Goal: Check status: Check status

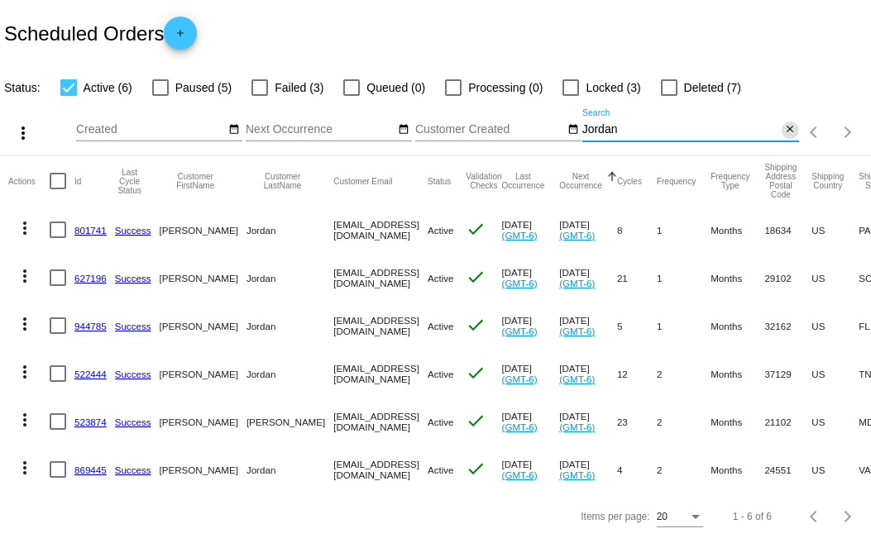
click at [784, 136] on mat-icon "close" at bounding box center [790, 129] width 12 height 13
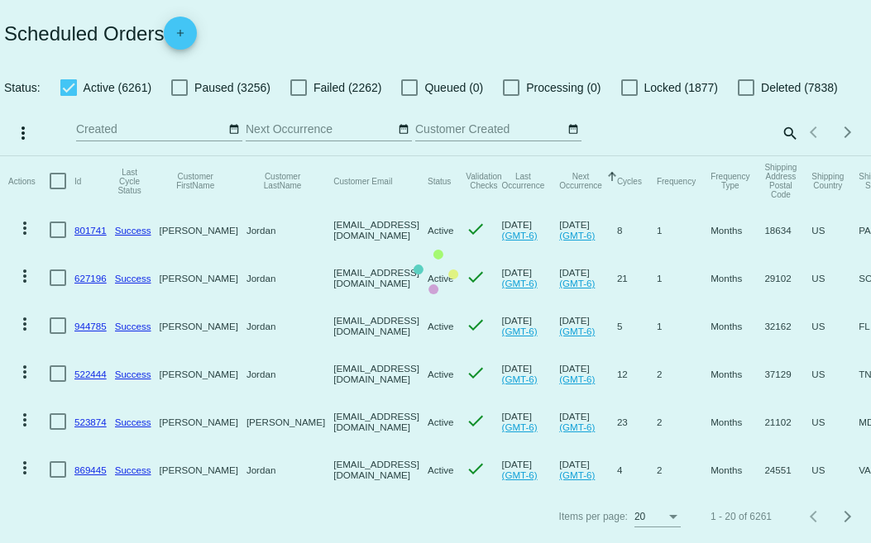
click at [175, 156] on mat-table "Actions Id Last Cycle Status Customer FirstName Customer LastName Customer Emai…" at bounding box center [435, 324] width 871 height 337
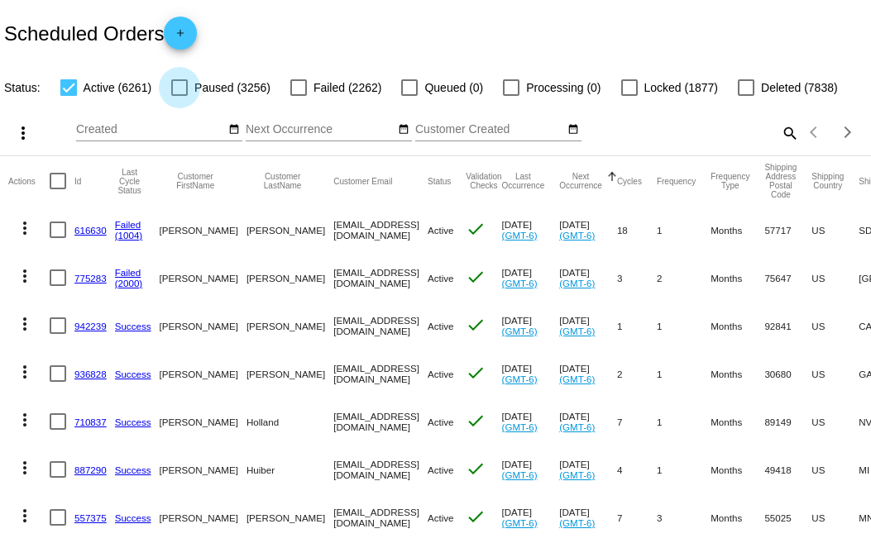
click at [178, 89] on div at bounding box center [179, 87] width 17 height 17
click at [179, 96] on input "Paused (3256)" at bounding box center [179, 96] width 1 height 1
click at [178, 89] on div at bounding box center [179, 87] width 17 height 17
click at [179, 96] on input "Paused (3256)" at bounding box center [179, 96] width 1 height 1
click at [178, 89] on div at bounding box center [179, 87] width 17 height 17
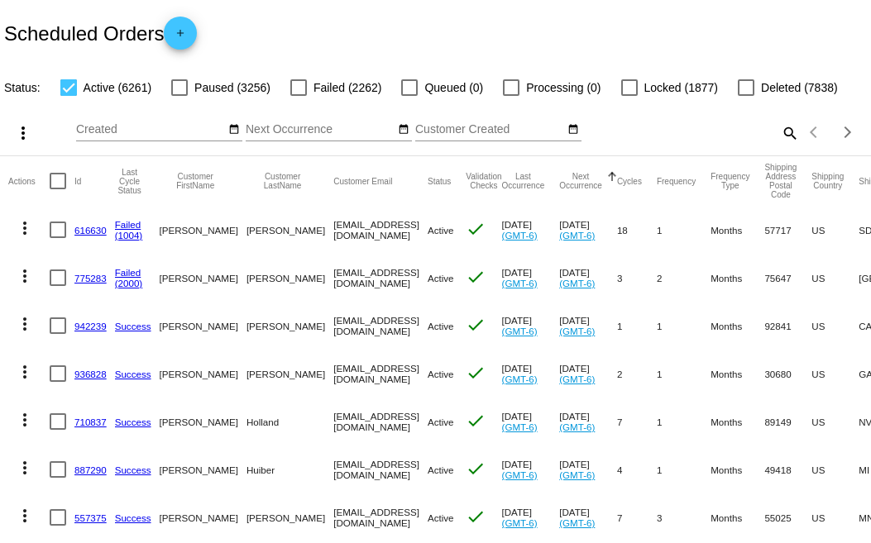
click at [179, 96] on input "Paused (3256)" at bounding box center [179, 96] width 1 height 1
checkbox input "true"
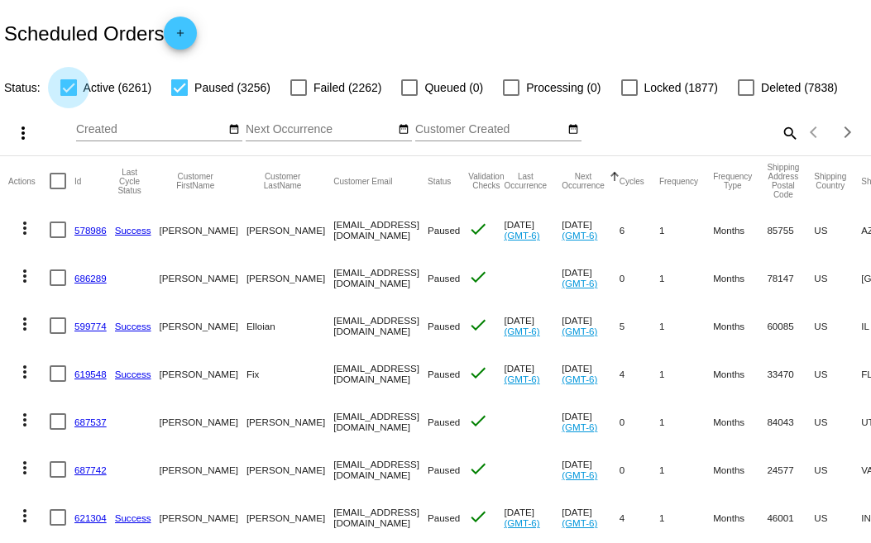
click at [69, 89] on div at bounding box center [68, 87] width 17 height 17
click at [69, 96] on input "Active (6261)" at bounding box center [68, 96] width 1 height 1
checkbox input "false"
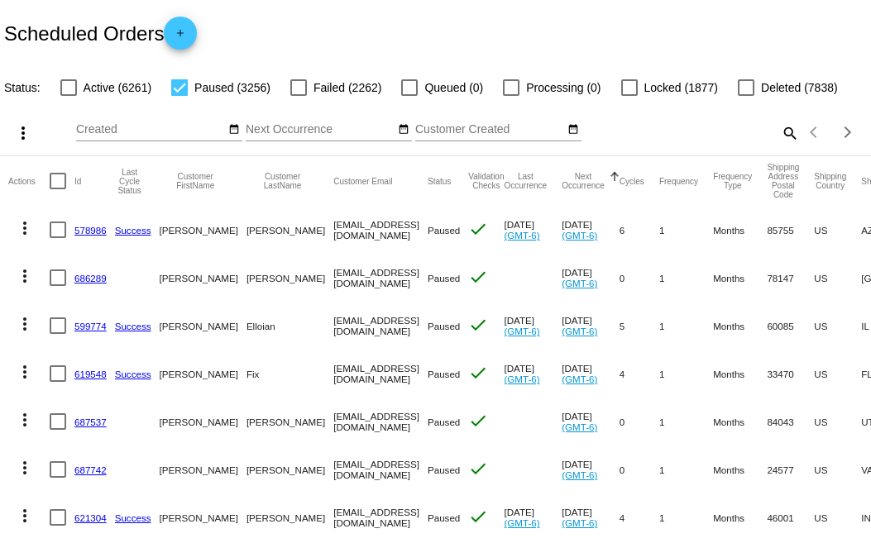
click at [779, 146] on mat-icon "search" at bounding box center [789, 133] width 20 height 26
drag, startPoint x: 614, startPoint y: 151, endPoint x: 558, endPoint y: 167, distance: 57.6
click at [558, 156] on div "more_vert Oct Jan Feb Mar [DATE]" at bounding box center [435, 127] width 871 height 59
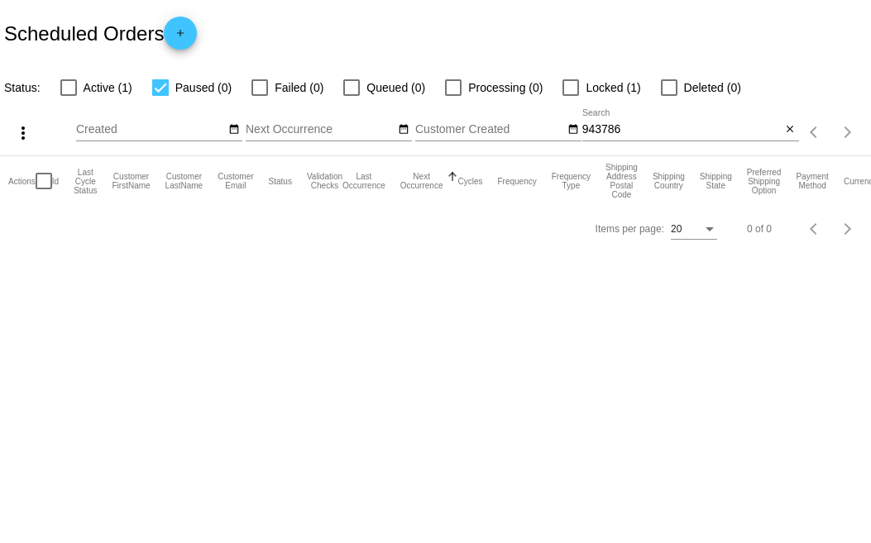
drag, startPoint x: 625, startPoint y: 119, endPoint x: 584, endPoint y: 132, distance: 42.6
click at [584, 132] on div "943786 Search" at bounding box center [681, 125] width 199 height 32
drag, startPoint x: 626, startPoint y: 123, endPoint x: 505, endPoint y: 165, distance: 128.4
click at [505, 165] on app-dashboard-scheduled-orders "Scheduled Orders add Status: Active (1) Paused (0) Failed (0) Queued (0) Proces…" at bounding box center [435, 126] width 871 height 252
type input "[PERSON_NAME]"
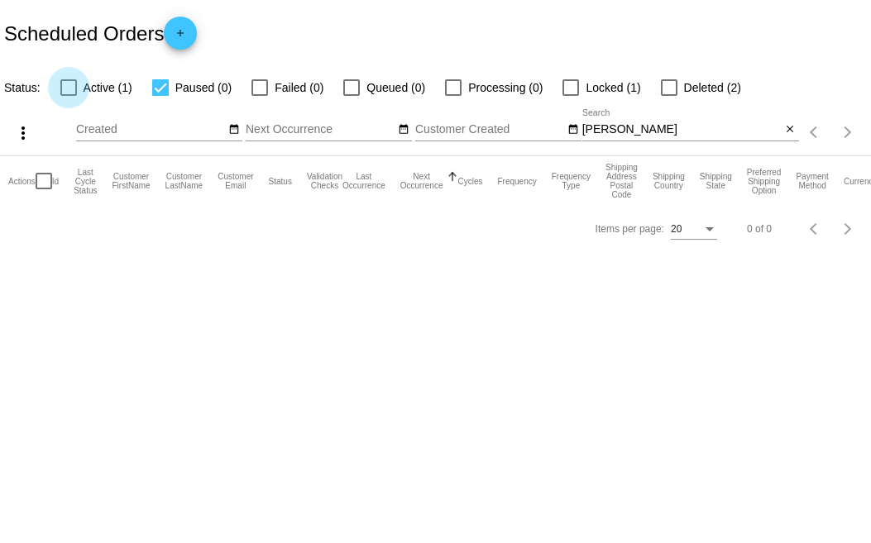
click at [73, 87] on div at bounding box center [68, 87] width 17 height 17
click at [69, 96] on input "Active (1)" at bounding box center [68, 96] width 1 height 1
checkbox input "true"
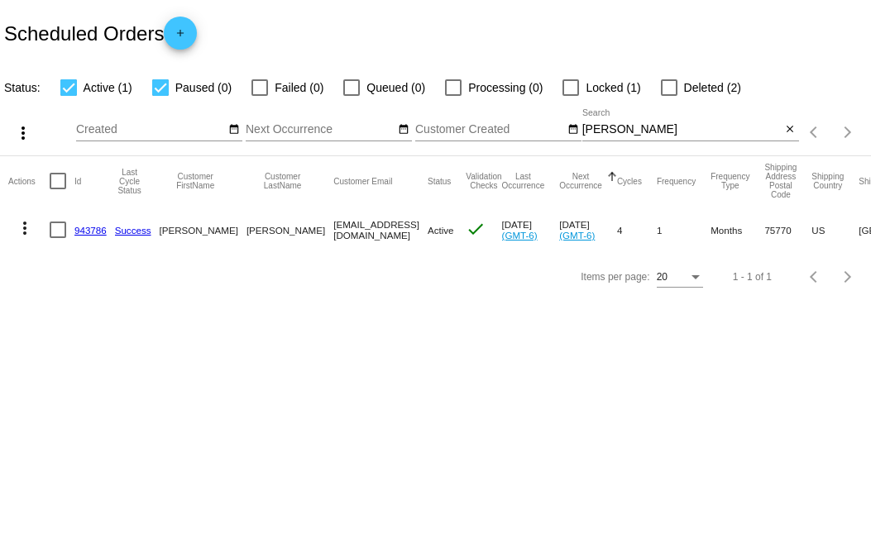
click at [86, 228] on link "943786" at bounding box center [90, 230] width 32 height 11
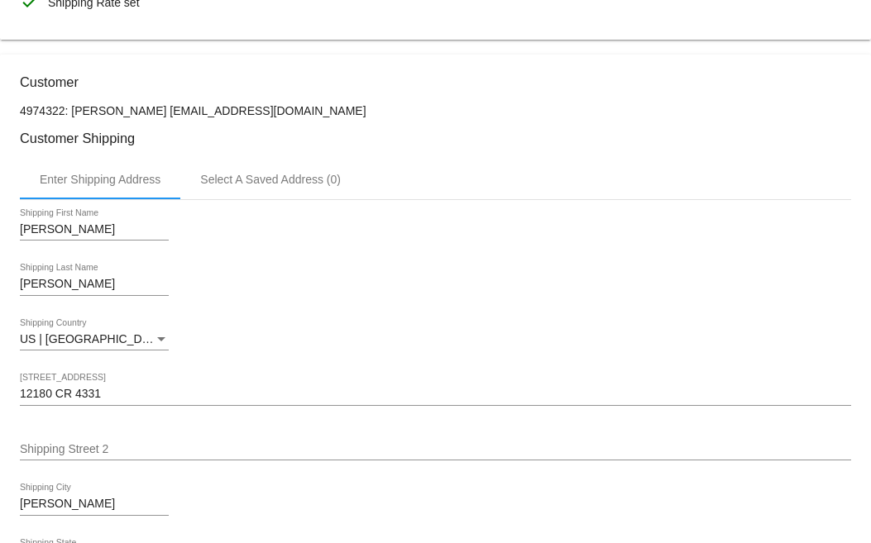
scroll to position [579, 0]
